Goal: Task Accomplishment & Management: Complete application form

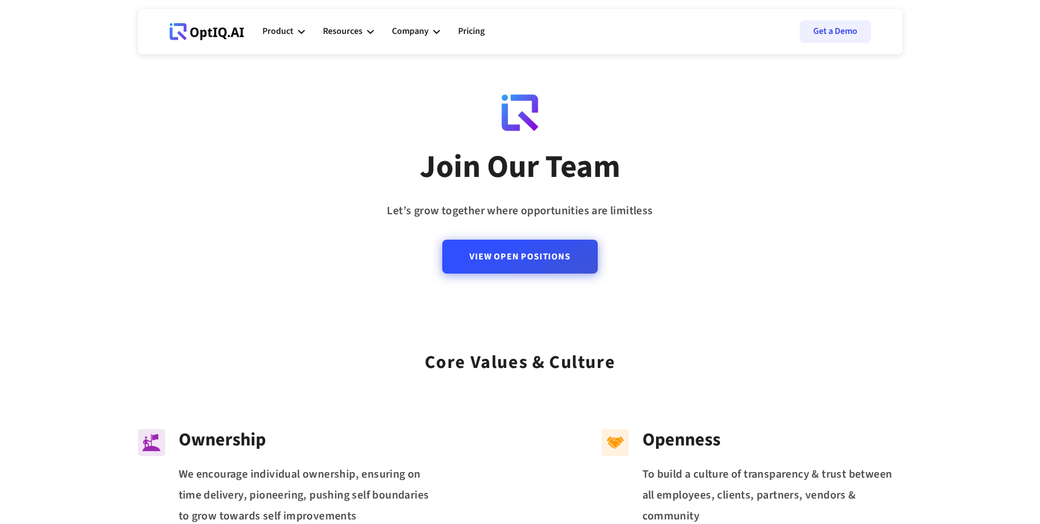
click at [471, 260] on link "View Open Positions" at bounding box center [519, 257] width 155 height 34
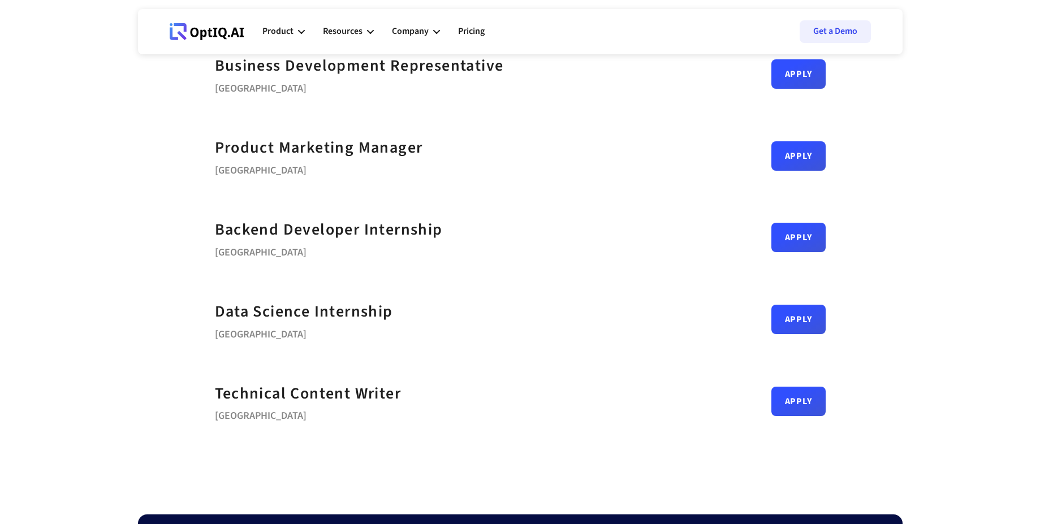
scroll to position [421, 0]
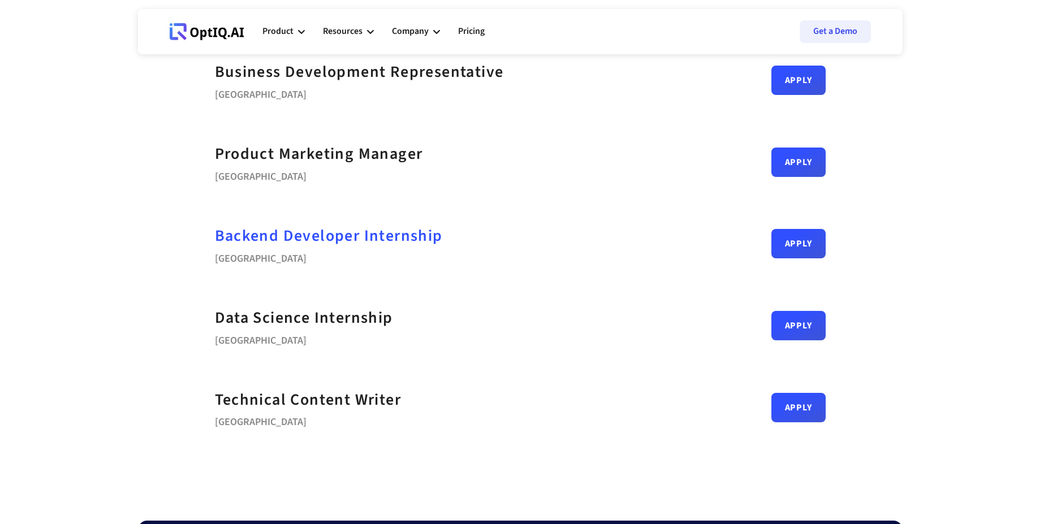
click at [336, 242] on strong "Backend Developer Internship" at bounding box center [329, 235] width 228 height 23
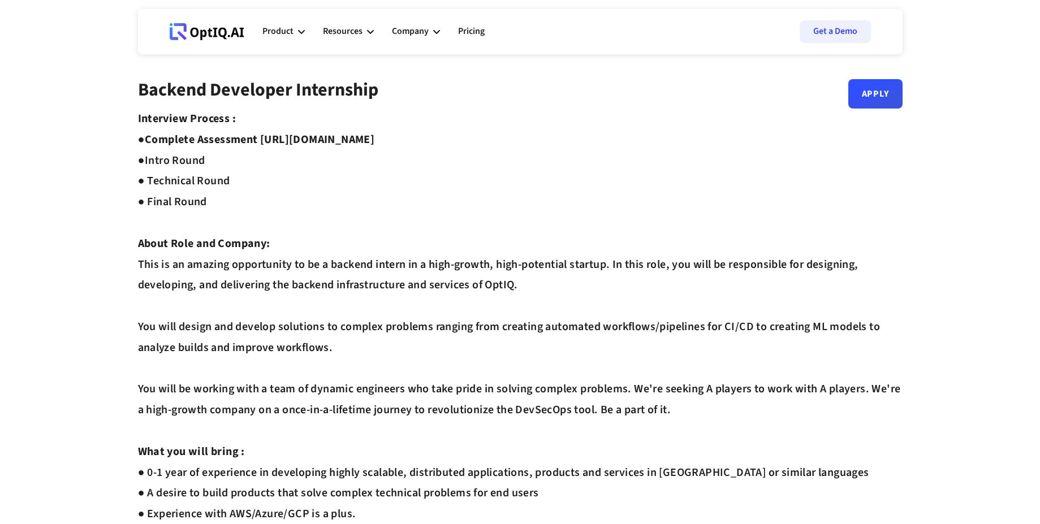
drag, startPoint x: 149, startPoint y: 141, endPoint x: 474, endPoint y: 137, distance: 325.0
click at [474, 137] on div "Interview Process : ● Complete Assessment https://equip.co/assessments/GNUQn/ ●…" at bounding box center [520, 493] width 764 height 769
copy strong "Complete Assessment https://equip.co/assessments/GNUQn/"
click at [375, 145] on strong "Complete Assessment https://equip.co/assessments/GNUQn/ ●" at bounding box center [256, 150] width 237 height 37
drag, startPoint x: 266, startPoint y: 138, endPoint x: 509, endPoint y: 150, distance: 243.3
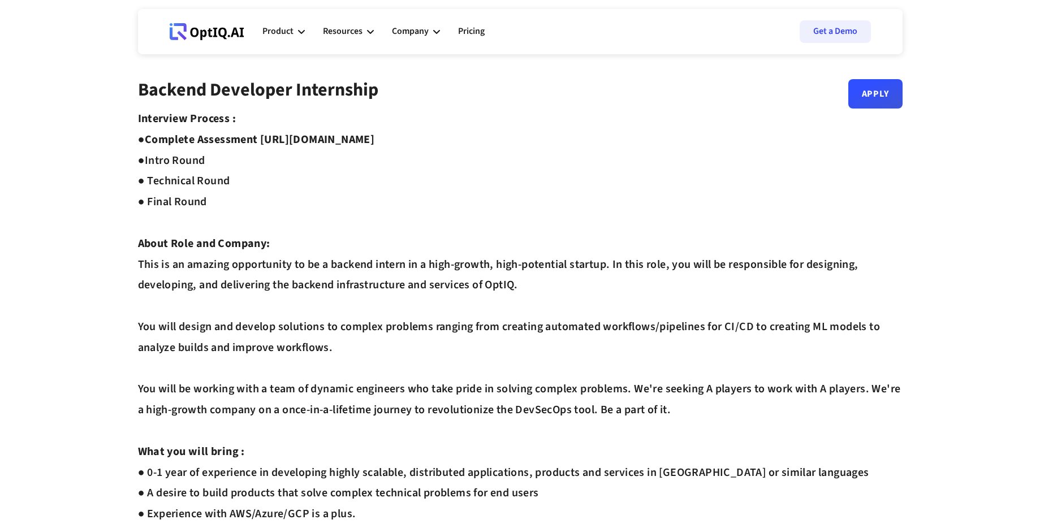
click at [509, 150] on div "Interview Process : ● Complete Assessment https://equip.co/assessments/GNUQn/ ●…" at bounding box center [520, 493] width 764 height 769
copy strong "https://equip.co/assessments/GNUQn/"
click at [701, 166] on div "Interview Process : ● Complete Assessment https://equip.co/assessments/GNUQn/ ●…" at bounding box center [520, 493] width 764 height 769
